Goal: Task Accomplishment & Management: Use online tool/utility

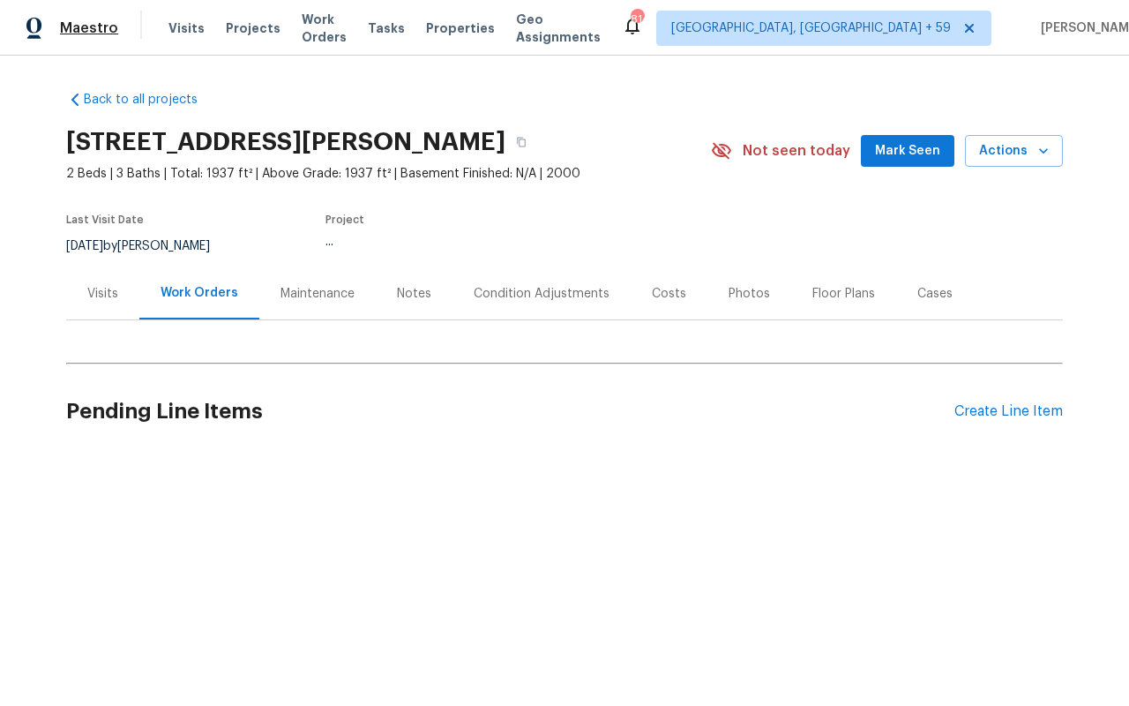
click at [68, 28] on span "Maestro" at bounding box center [89, 28] width 58 height 18
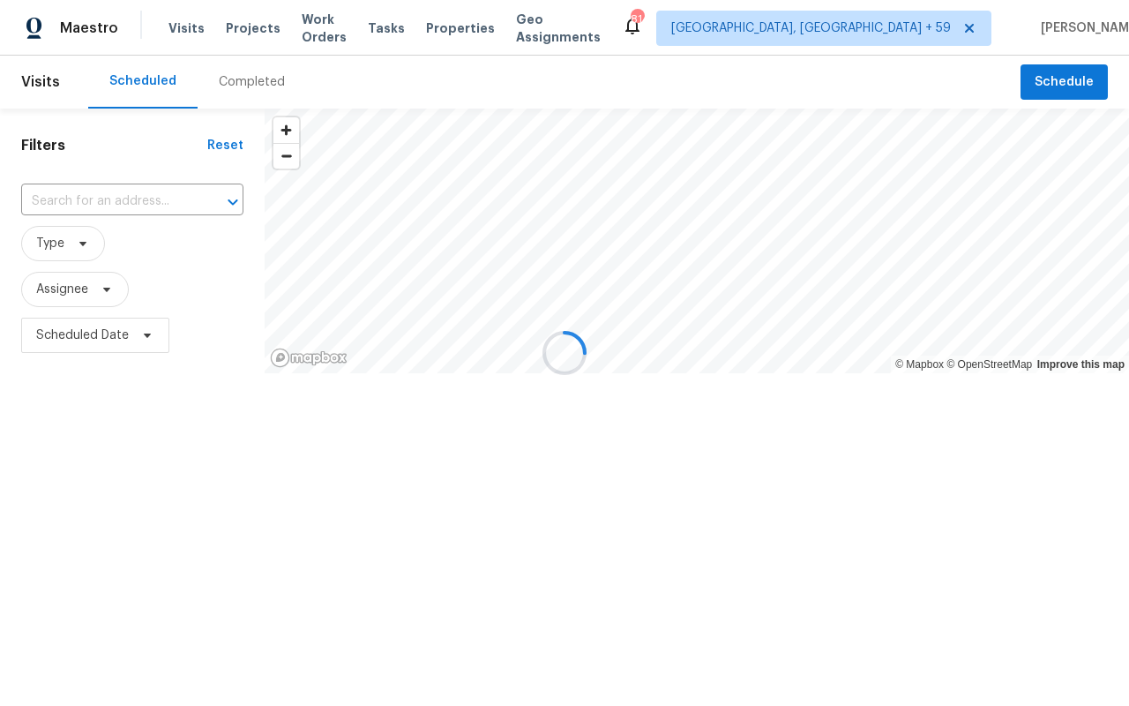
click at [251, 62] on div at bounding box center [564, 353] width 1129 height 706
click at [249, 87] on div at bounding box center [564, 353] width 1129 height 706
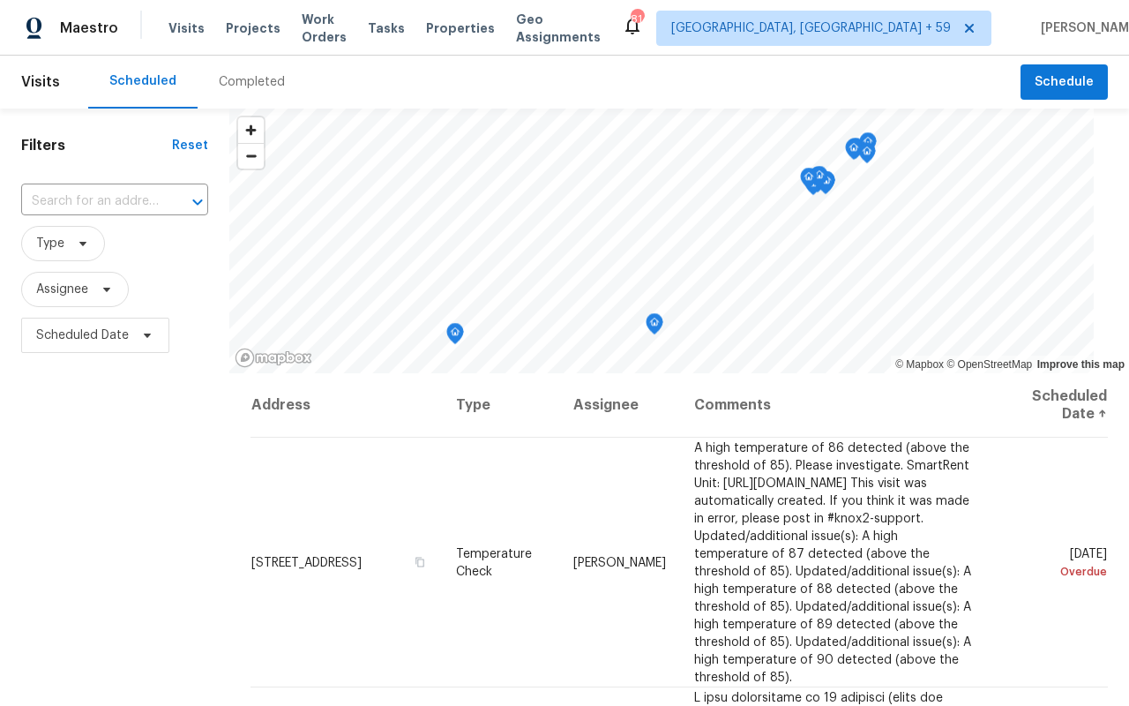
click at [238, 79] on div "Completed" at bounding box center [252, 82] width 66 height 18
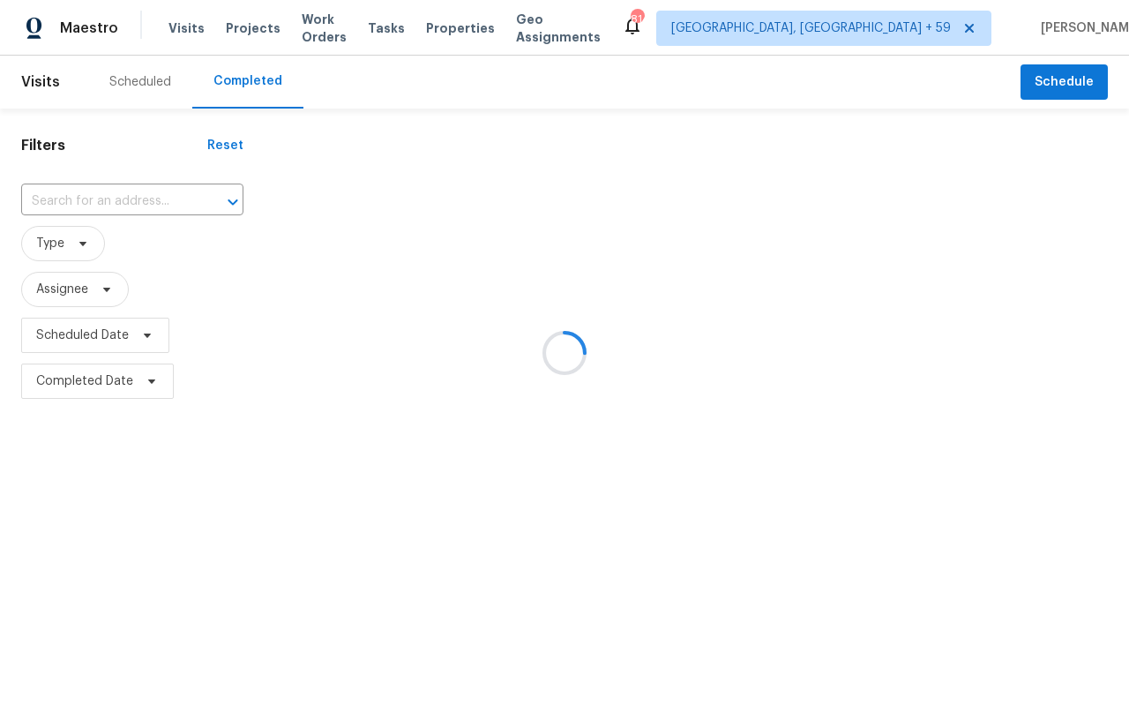
click at [45, 240] on div at bounding box center [564, 353] width 1129 height 706
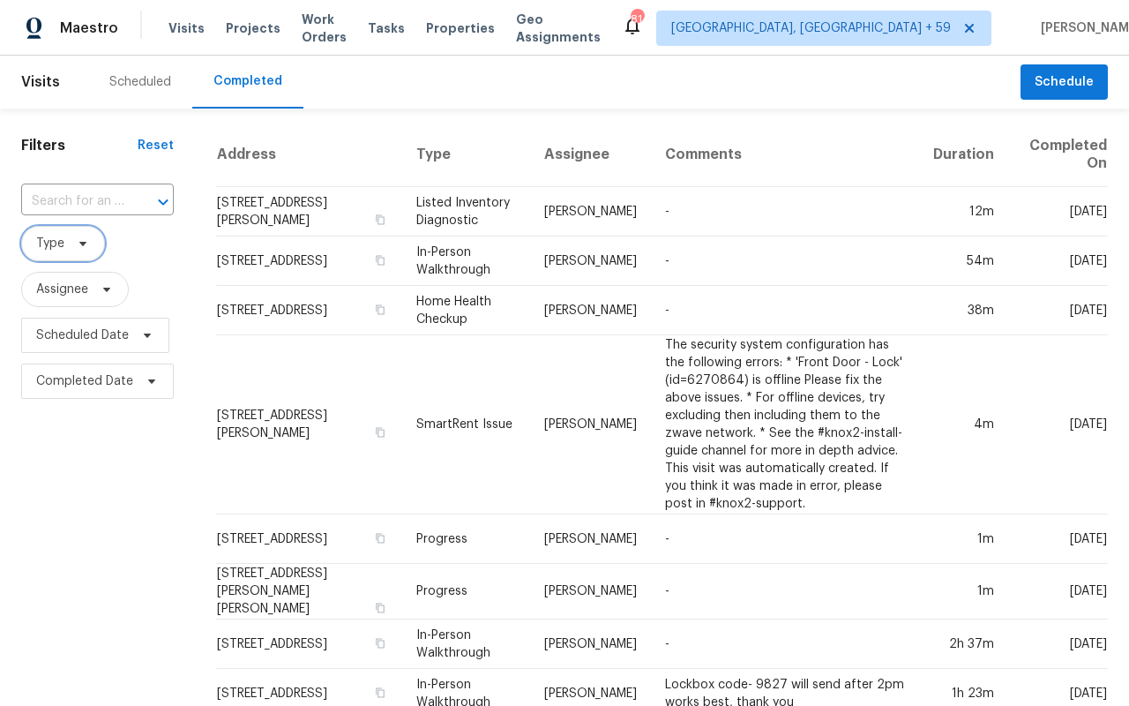
click at [45, 240] on span "Type" at bounding box center [50, 244] width 28 height 18
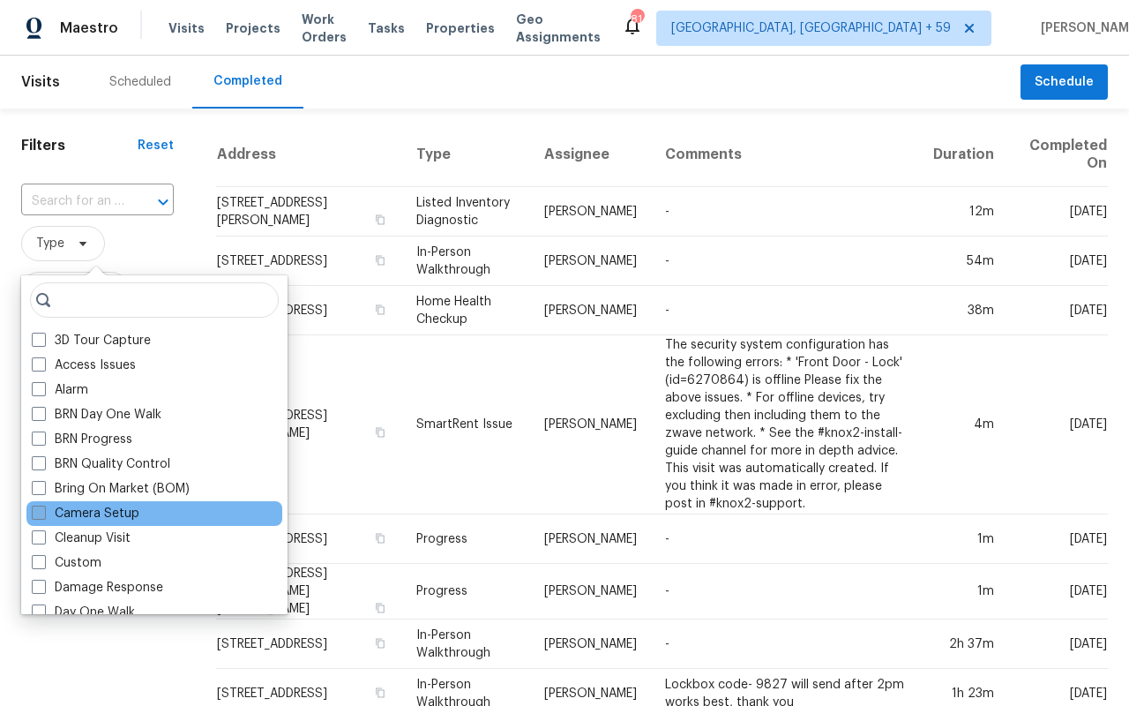
click at [79, 511] on label "Camera Setup" at bounding box center [86, 514] width 108 height 18
click at [43, 511] on input "Camera Setup" at bounding box center [37, 510] width 11 height 11
checkbox input "true"
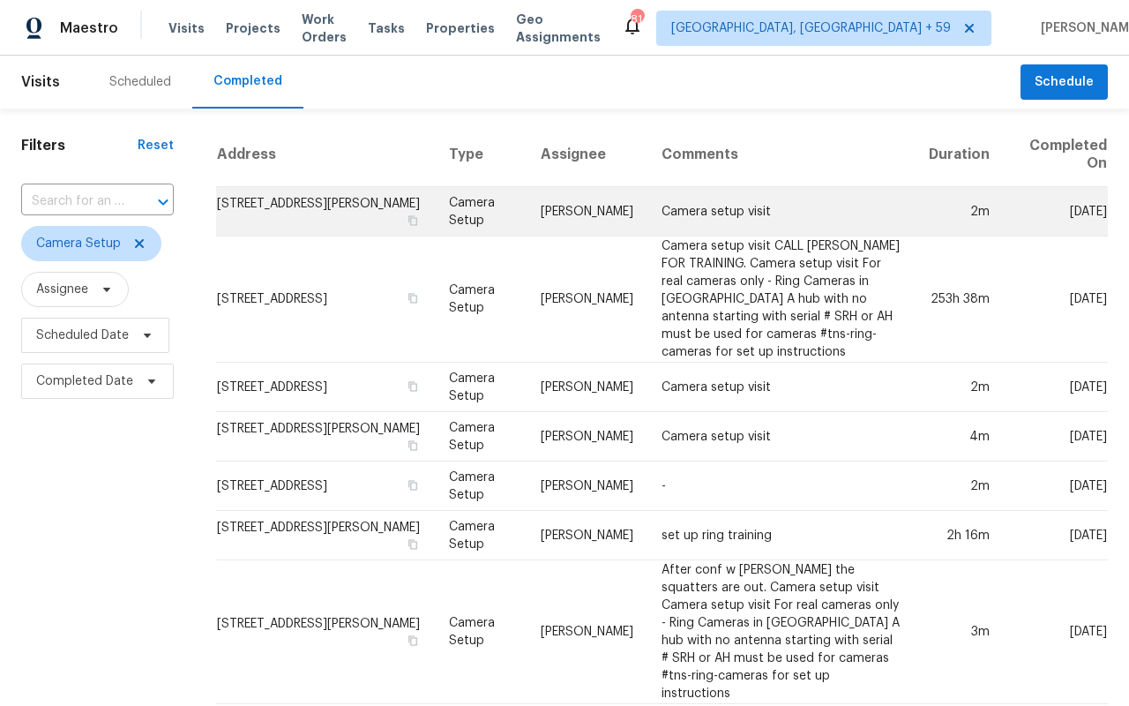
click at [311, 209] on td "605 Mitchell Ave, Franklinton, NC 27525" at bounding box center [325, 211] width 219 height 49
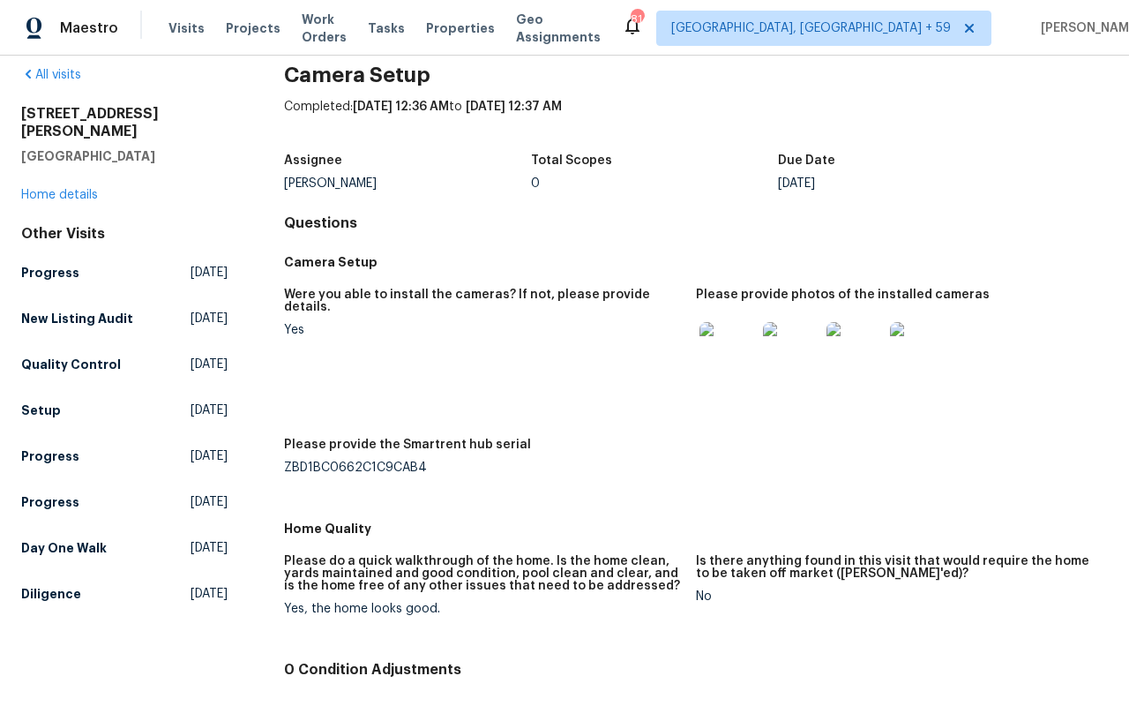
scroll to position [26, 0]
click at [734, 368] on img at bounding box center [728, 349] width 56 height 56
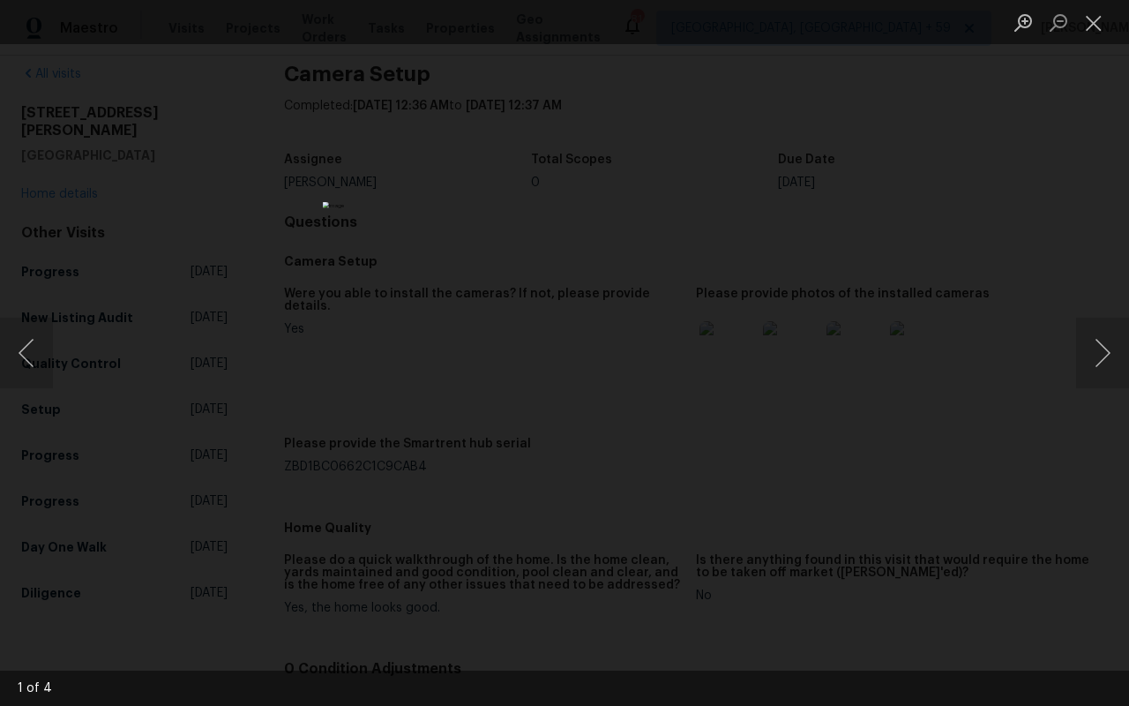
click at [224, 232] on div "Lightbox" at bounding box center [564, 353] width 1129 height 706
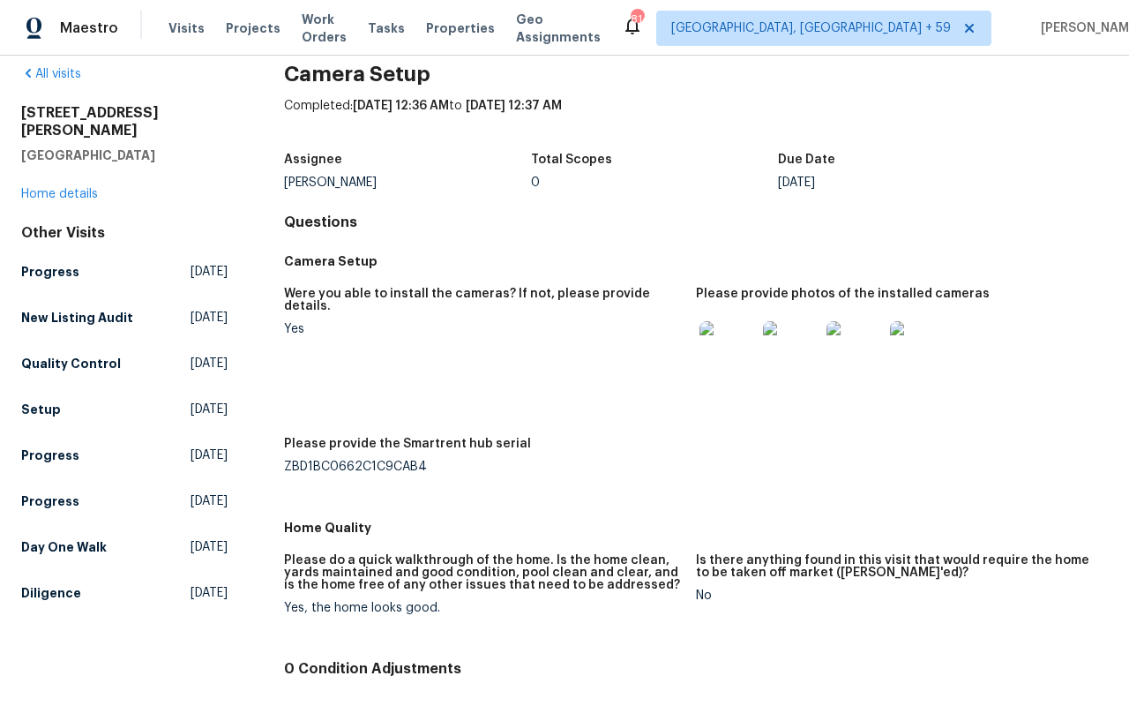
click at [64, 166] on div "605 Mitchell Ave Franklinton, NC 27525 Home details" at bounding box center [124, 153] width 206 height 99
click at [64, 188] on link "Home details" at bounding box center [59, 194] width 77 height 12
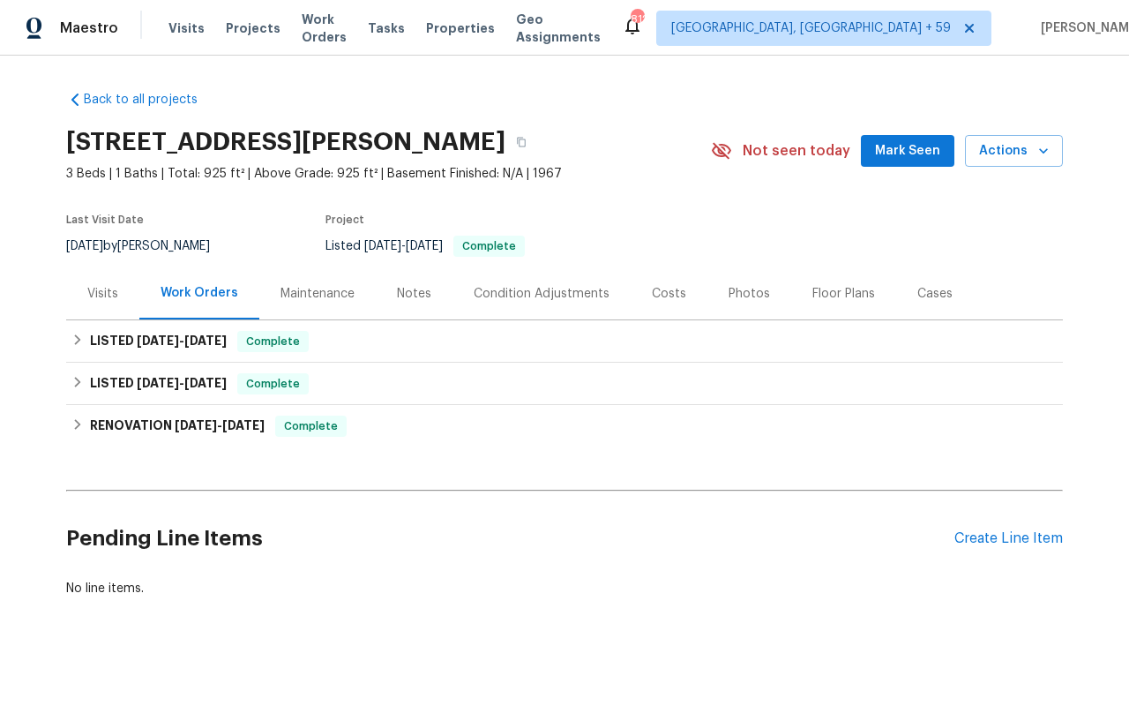
click at [82, 276] on div "Visits" at bounding box center [102, 293] width 73 height 52
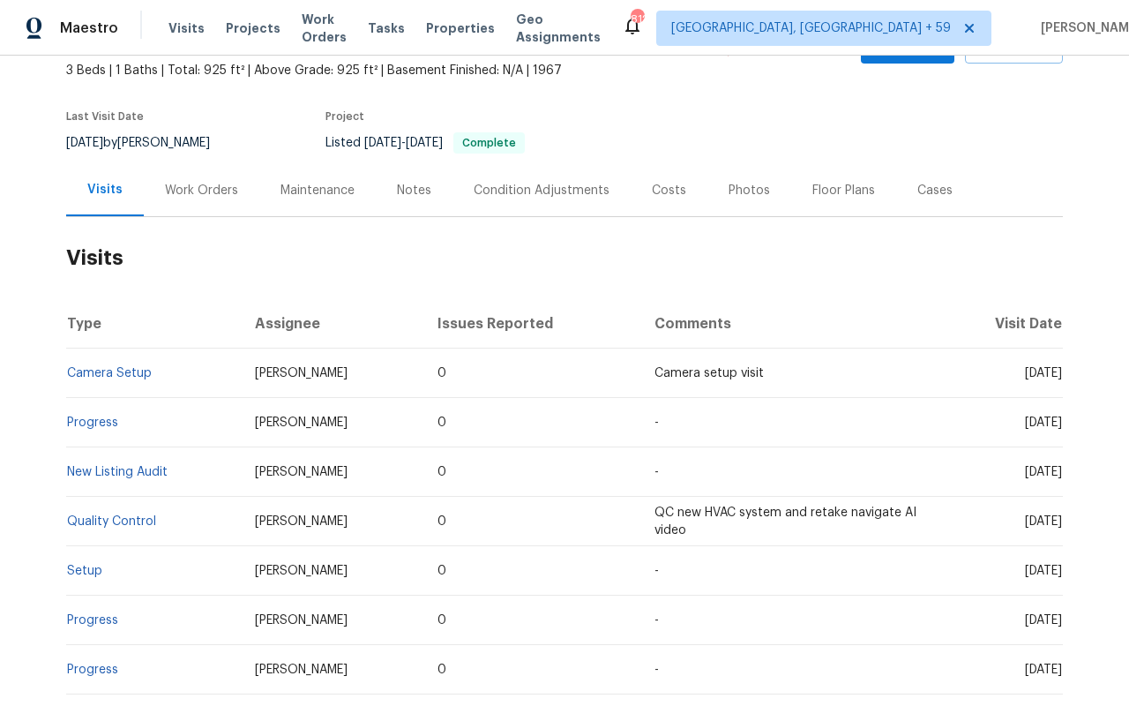
scroll to position [93, 0]
